Goal: Find specific page/section: Find specific page/section

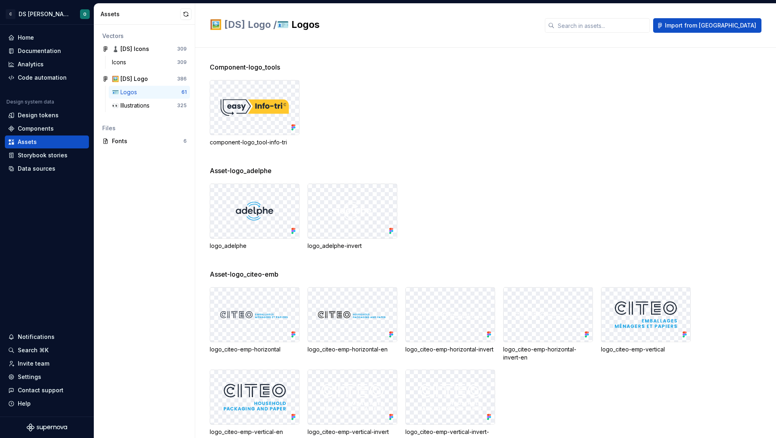
click at [454, 119] on div "component-logo_tool-info-tri" at bounding box center [493, 113] width 566 height 66
click at [361, 203] on img at bounding box center [353, 210] width 52 height 29
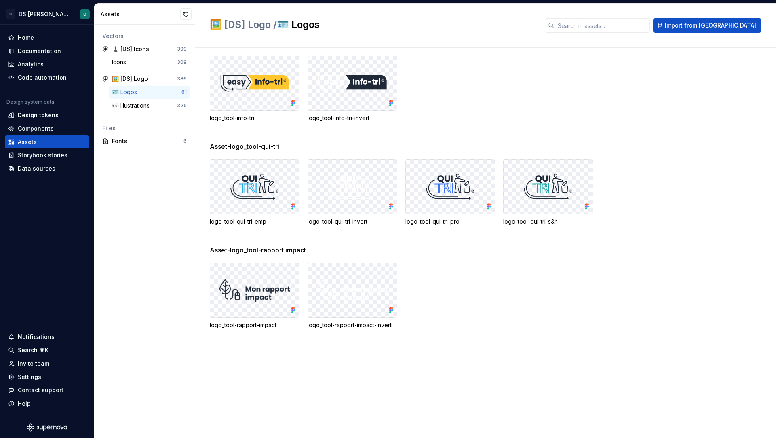
scroll to position [1545, 0]
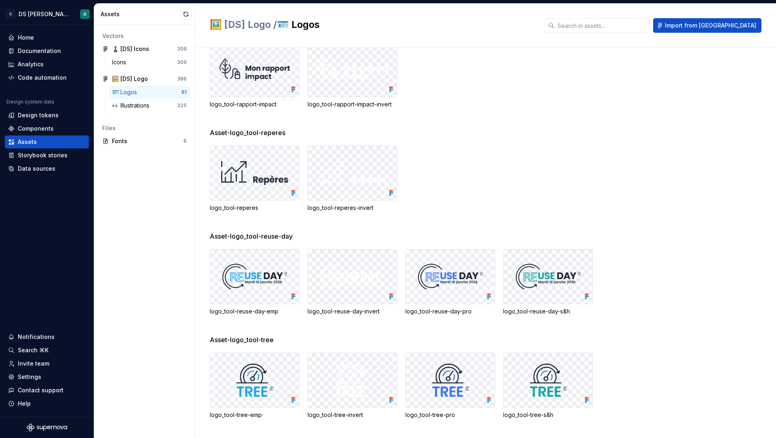
click at [378, 182] on img at bounding box center [352, 173] width 76 height 30
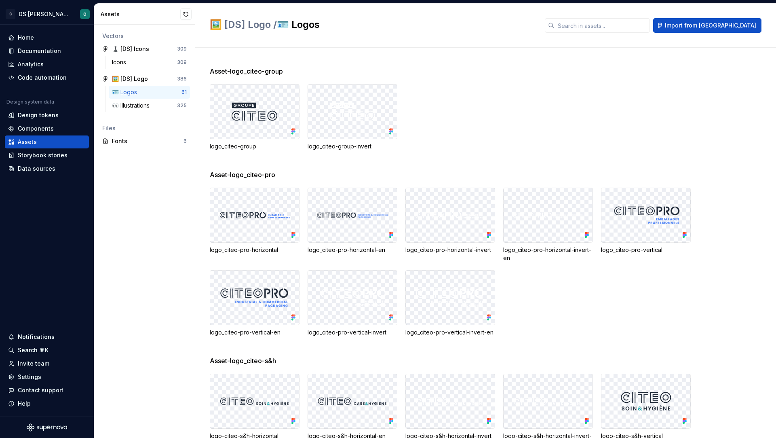
scroll to position [0, 0]
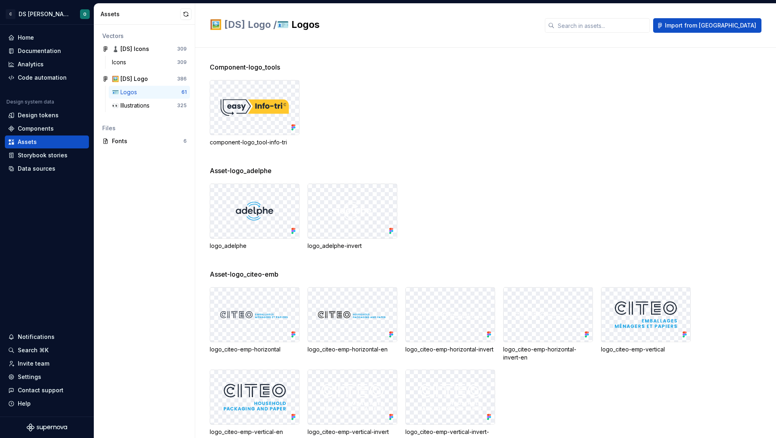
click at [461, 183] on div "Asset-logo_adelphe logo_adelphe logo_adelphe-invert" at bounding box center [493, 217] width 566 height 103
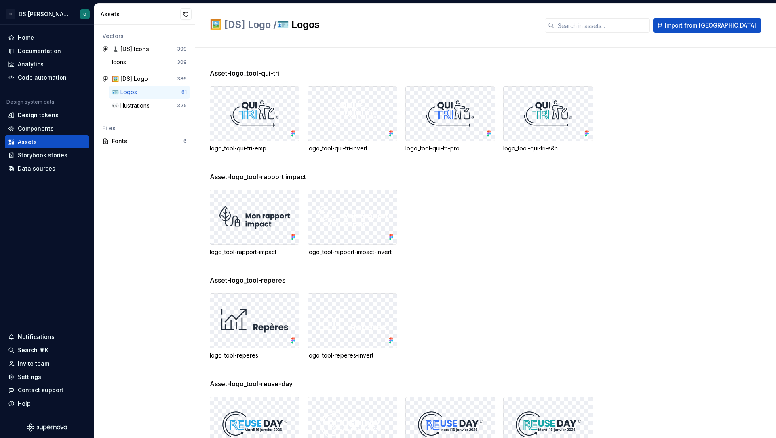
scroll to position [1545, 0]
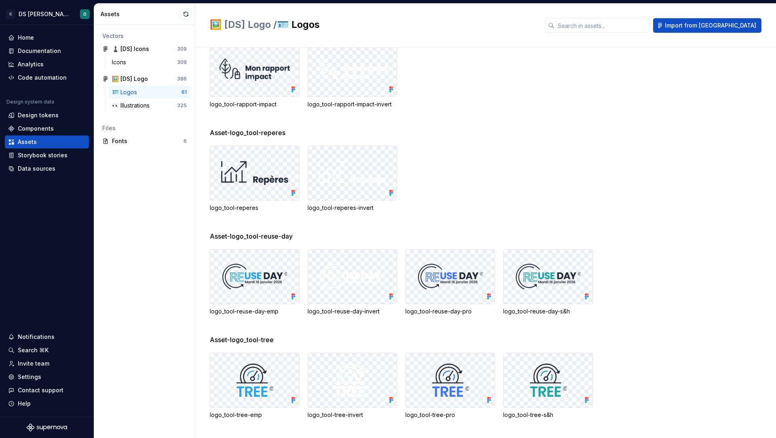
click at [492, 208] on div "logo_tool-reperes logo_tool-reperes-invert" at bounding box center [493, 179] width 566 height 66
click at [467, 282] on img at bounding box center [450, 276] width 71 height 32
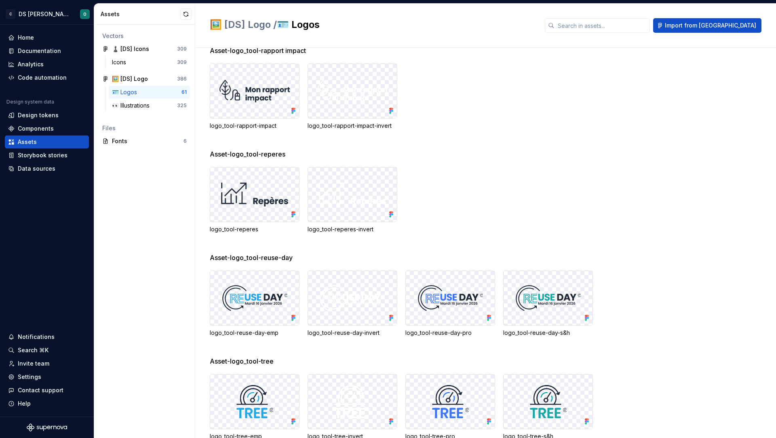
scroll to position [1517, 0]
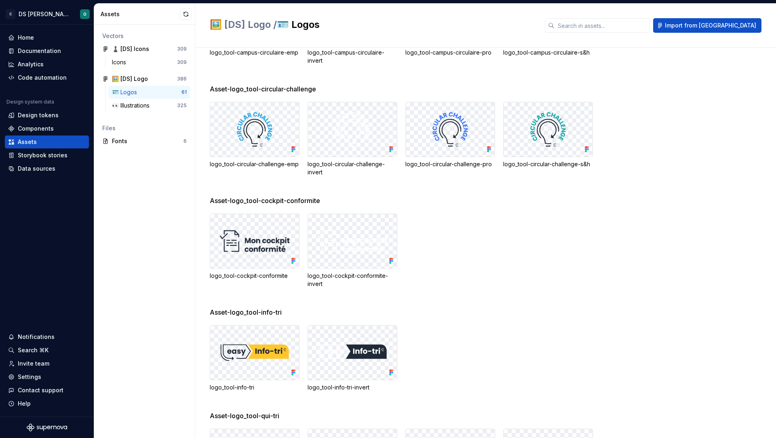
click at [481, 194] on div "Asset-logo_tool-circular-challenge logo_tool-circular-challenge-emp logo_tool-c…" at bounding box center [493, 140] width 566 height 112
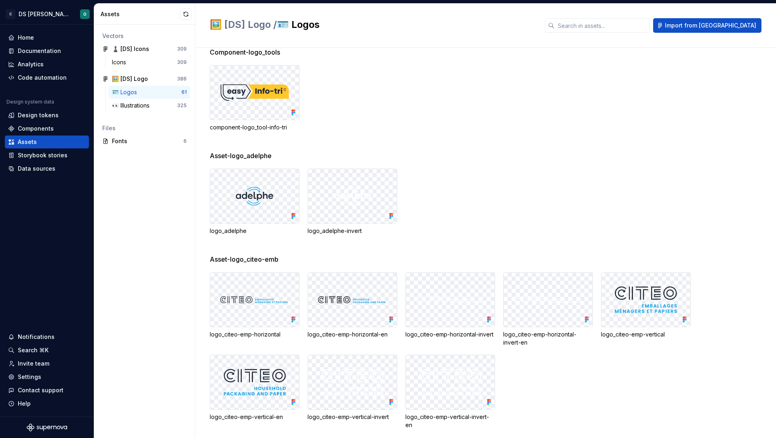
scroll to position [0, 0]
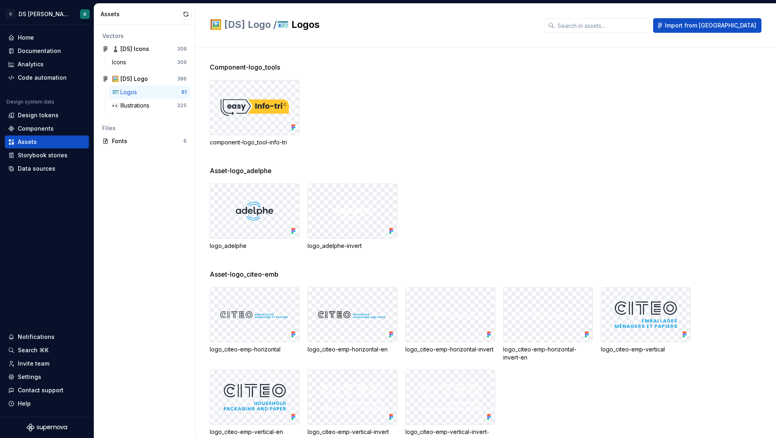
click at [481, 194] on div "logo_adelphe logo_adelphe-invert" at bounding box center [493, 217] width 566 height 66
click at [385, 213] on div at bounding box center [352, 211] width 89 height 54
click at [470, 217] on div "logo_adelphe logo_adelphe-invert" at bounding box center [493, 217] width 566 height 66
